Goal: Information Seeking & Learning: Learn about a topic

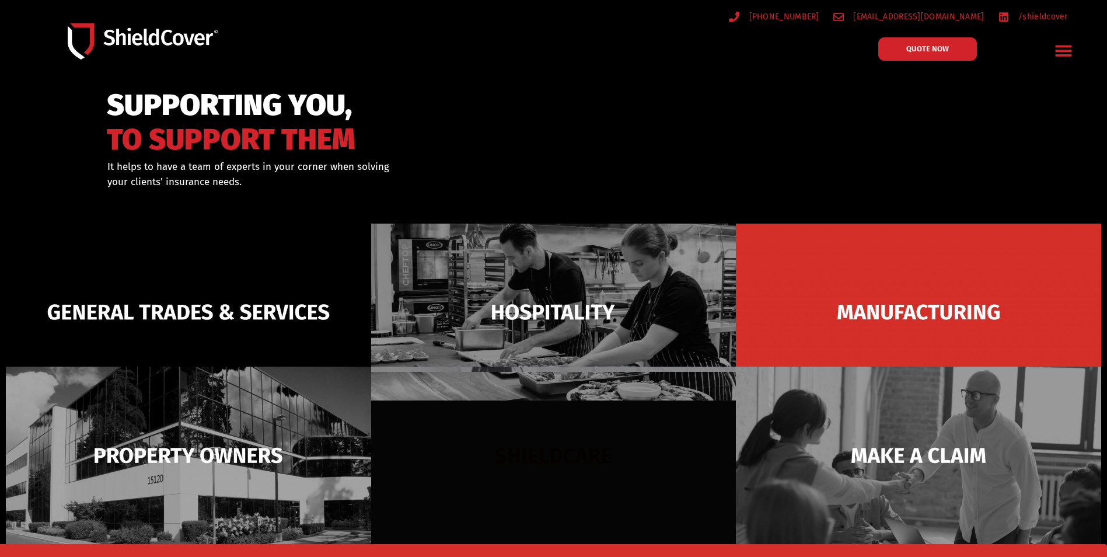
scroll to position [117, 0]
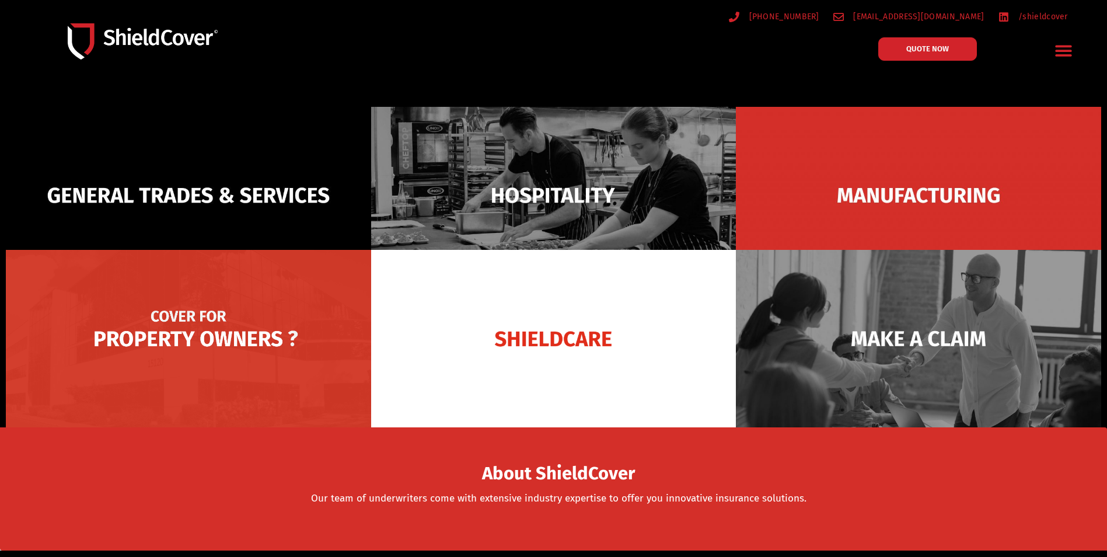
click at [228, 364] on img at bounding box center [188, 338] width 365 height 177
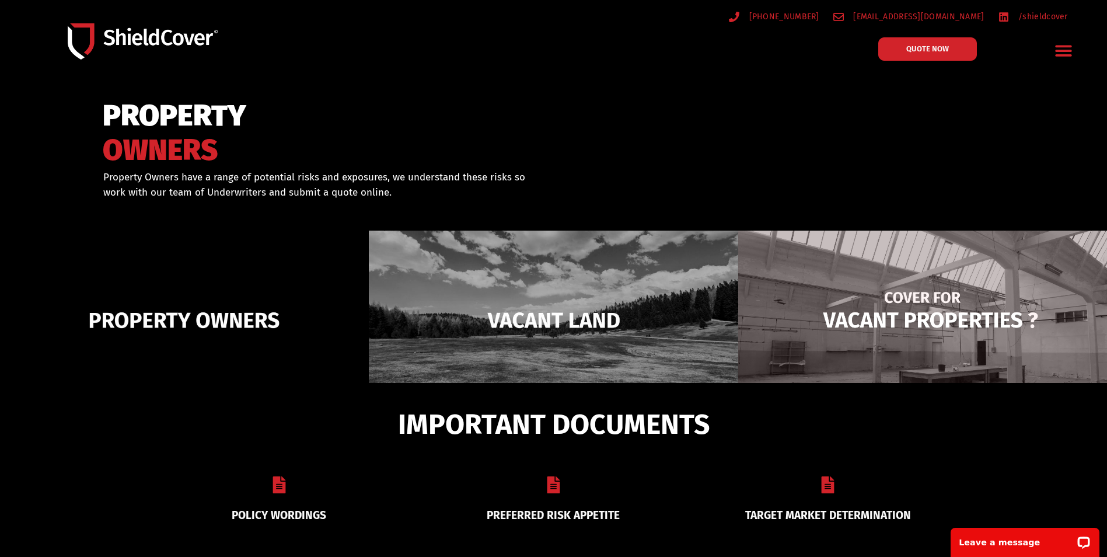
click at [867, 343] on img at bounding box center [922, 320] width 369 height 179
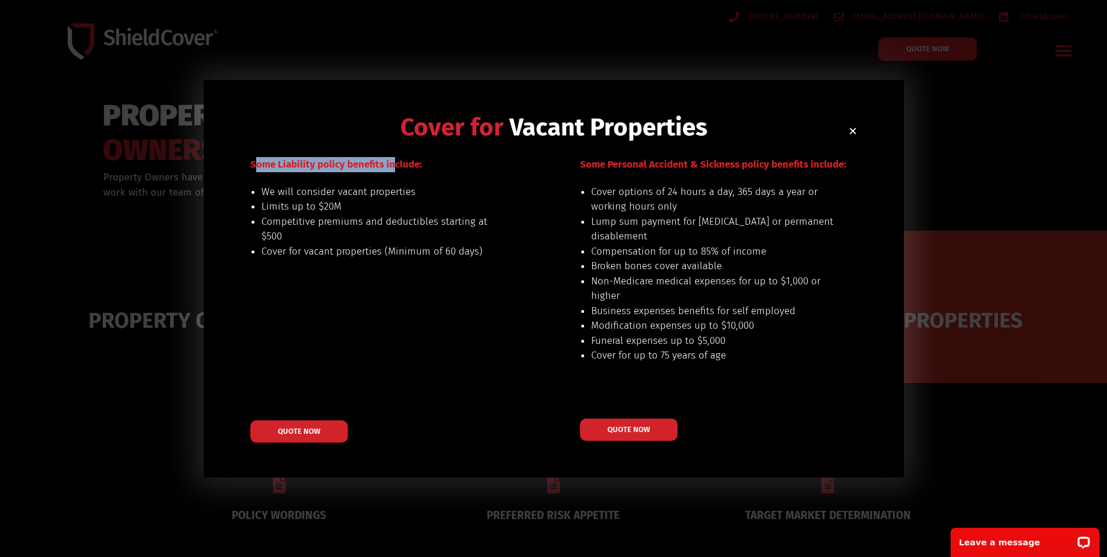
drag, startPoint x: 259, startPoint y: 166, endPoint x: 397, endPoint y: 166, distance: 138.3
click at [397, 166] on span "Some Liability policy benefits include:" at bounding box center [336, 164] width 172 height 12
click at [685, 167] on span "Some Personal Accident & Sickness policy benefits include:" at bounding box center [713, 164] width 266 height 12
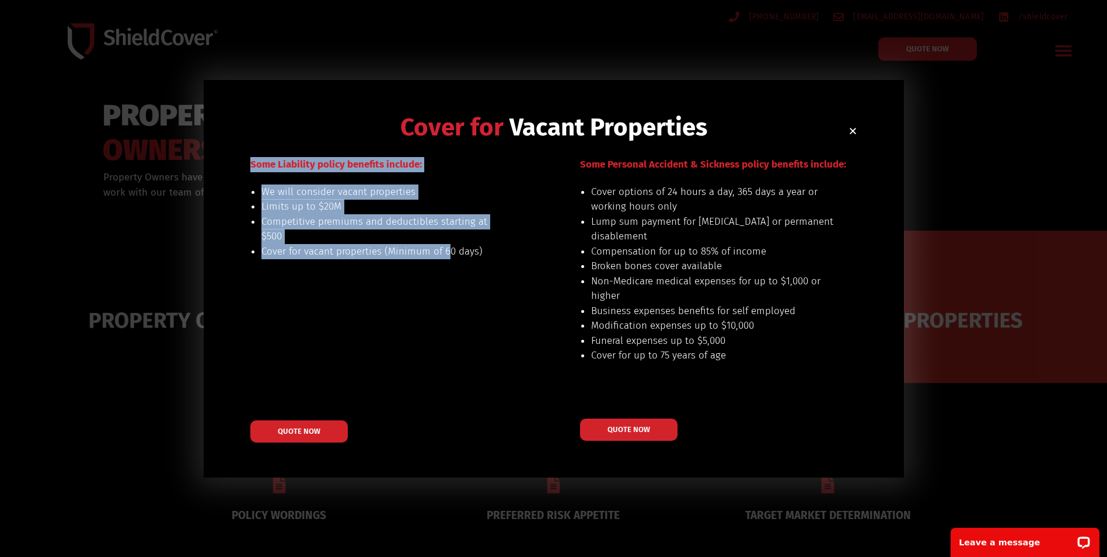
drag, startPoint x: 448, startPoint y: 273, endPoint x: 235, endPoint y: 157, distance: 242.7
click at [235, 157] on div "Cover for Vacant Properties Our preferred risks include: land for sale or plann…" at bounding box center [554, 278] width 700 height 397
drag, startPoint x: 235, startPoint y: 157, endPoint x: 250, endPoint y: 171, distance: 21.1
click at [250, 171] on p "Some Liability policy benefits include:" at bounding box center [386, 164] width 273 height 15
drag, startPoint x: 252, startPoint y: 168, endPoint x: 480, endPoint y: 250, distance: 242.6
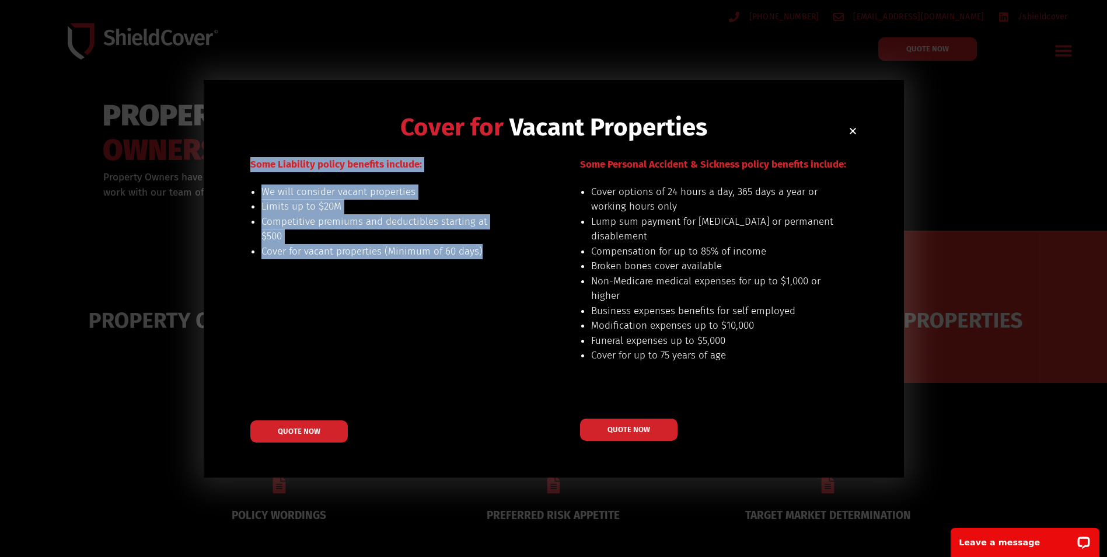
click at [480, 250] on div "Some Liability policy benefits include: We will consider vacant properties Limi…" at bounding box center [386, 299] width 273 height 285
drag, startPoint x: 480, startPoint y: 250, endPoint x: 477, endPoint y: 319, distance: 69.0
click at [477, 319] on div "Some Liability policy benefits include: We will consider vacant properties Limi…" at bounding box center [386, 299] width 273 height 285
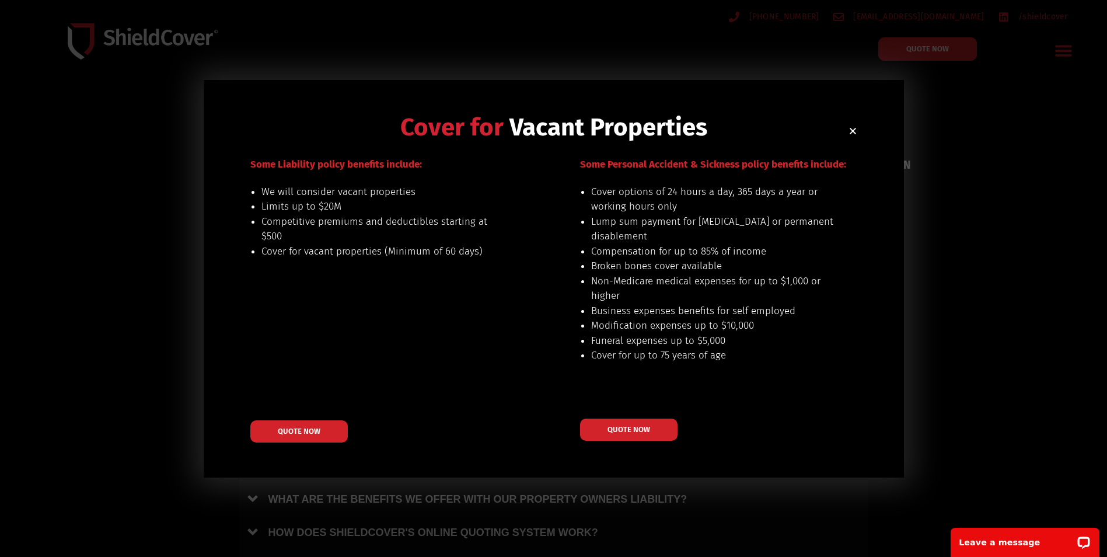
scroll to position [175, 0]
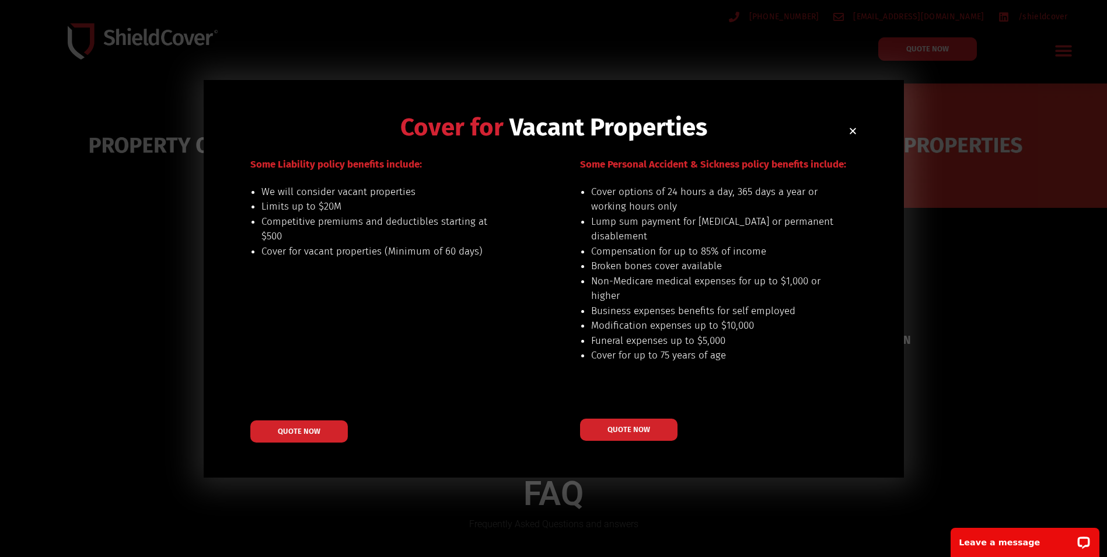
click at [858, 124] on div "Cover for Vacant Properties Our preferred risks include: land for sale or plann…" at bounding box center [554, 278] width 700 height 397
click at [852, 134] on icon "Close" at bounding box center [853, 131] width 9 height 9
